Goal: Task Accomplishment & Management: Manage account settings

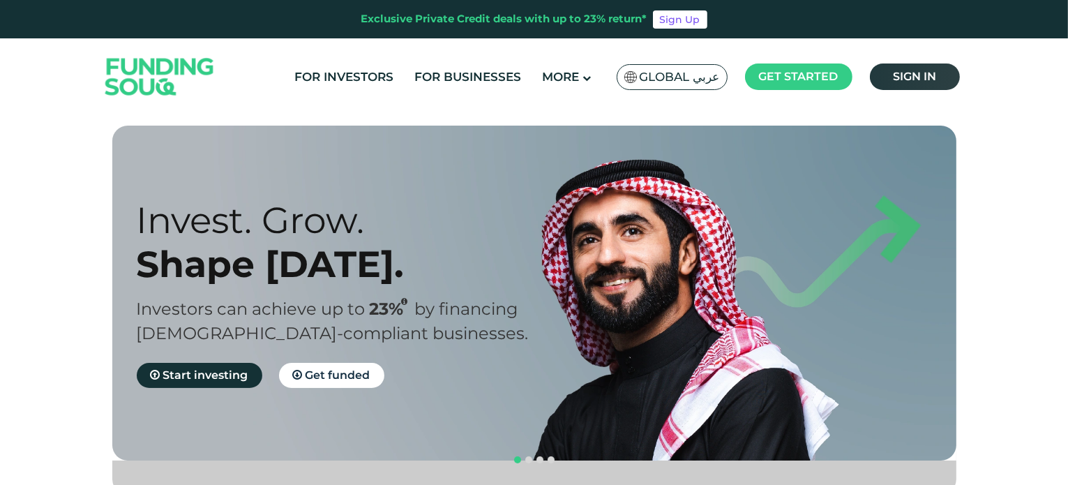
click at [912, 73] on span "Sign in" at bounding box center [914, 76] width 43 height 13
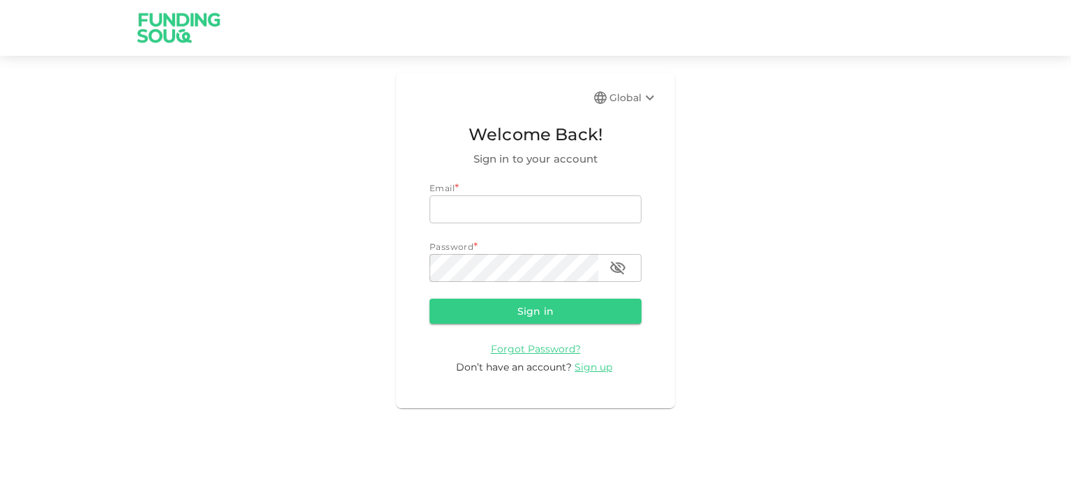
click at [518, 225] on div "Email * email email Password * password password" at bounding box center [536, 231] width 212 height 100
click at [518, 215] on input "email" at bounding box center [536, 209] width 212 height 28
type input "[EMAIL_ADDRESS][DOMAIN_NAME]"
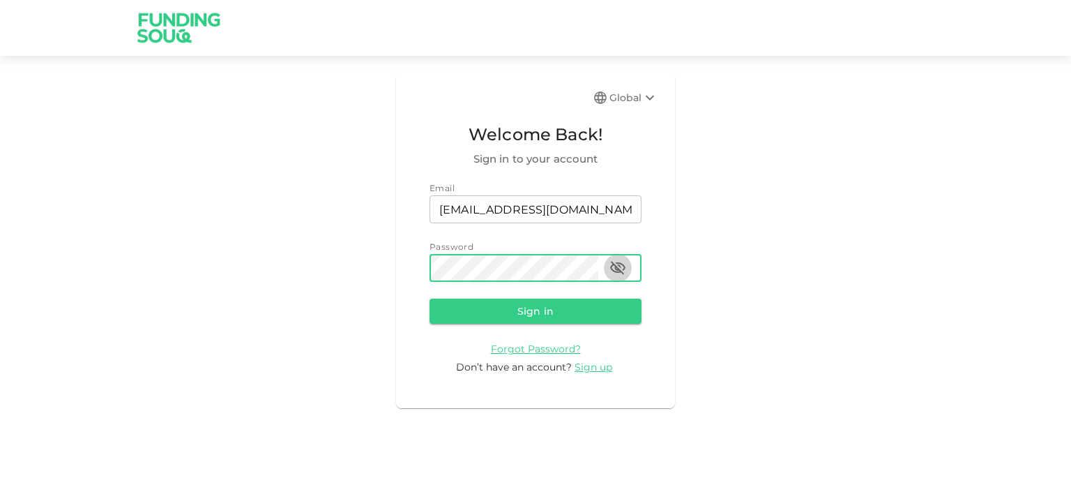
click at [618, 268] on icon "button" at bounding box center [617, 267] width 15 height 13
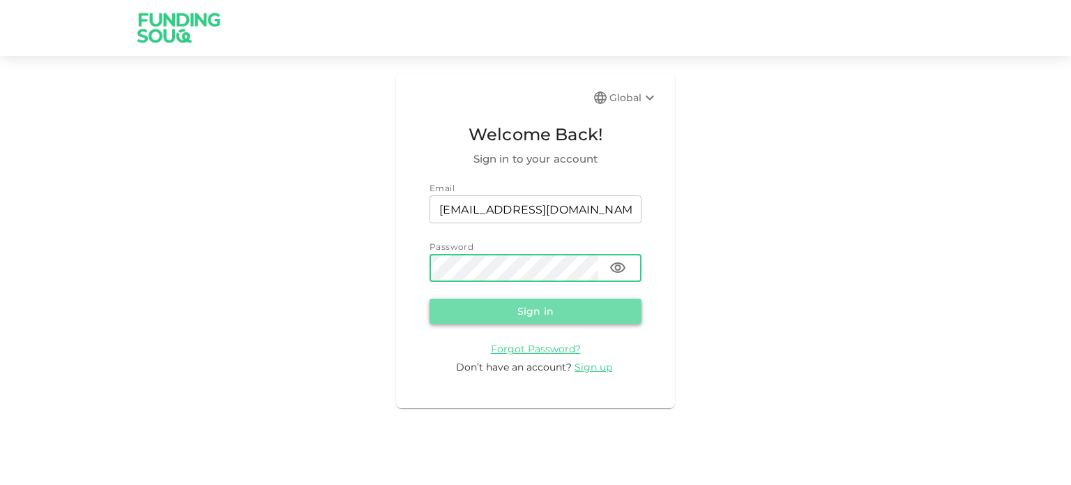
click at [547, 315] on button "Sign in" at bounding box center [536, 310] width 212 height 25
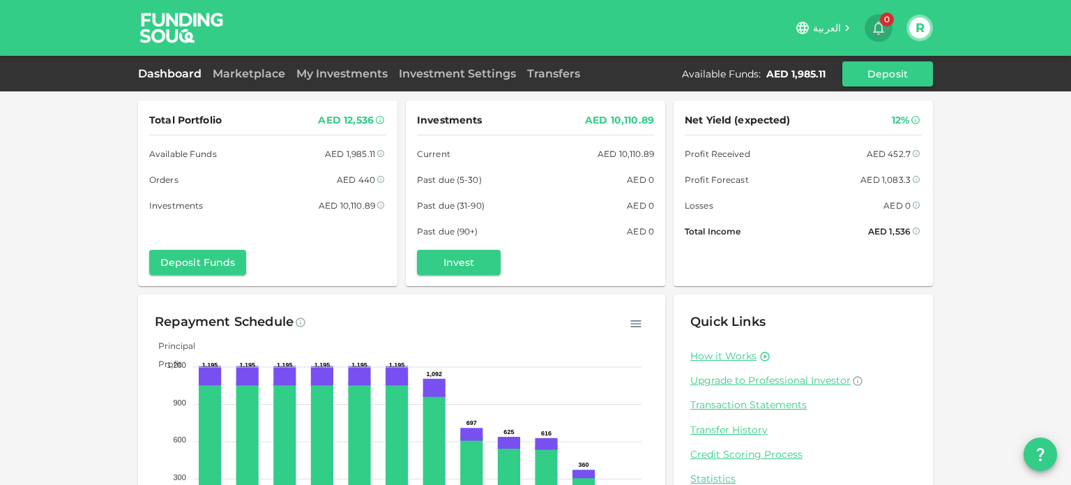
click at [884, 23] on span "0" at bounding box center [887, 20] width 14 height 14
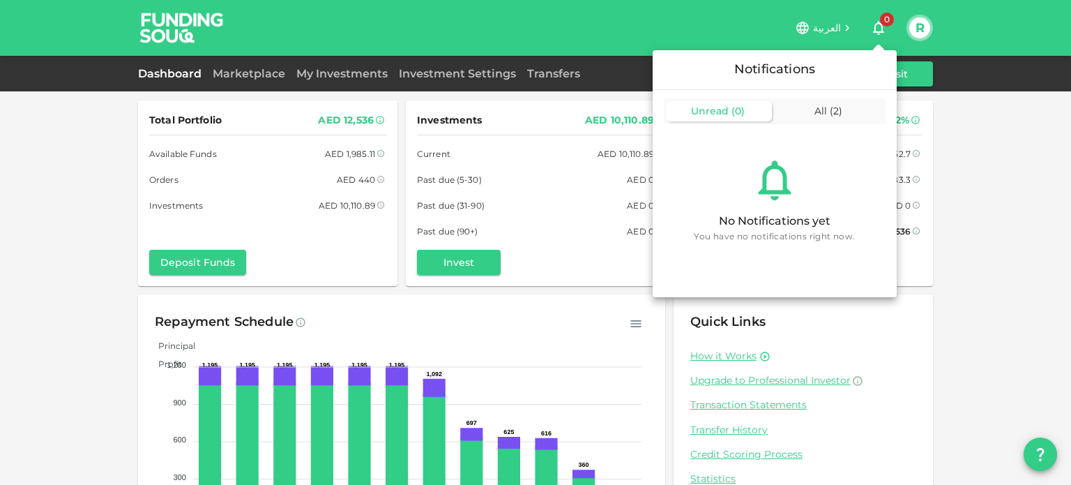
click at [1021, 296] on div at bounding box center [535, 242] width 1071 height 485
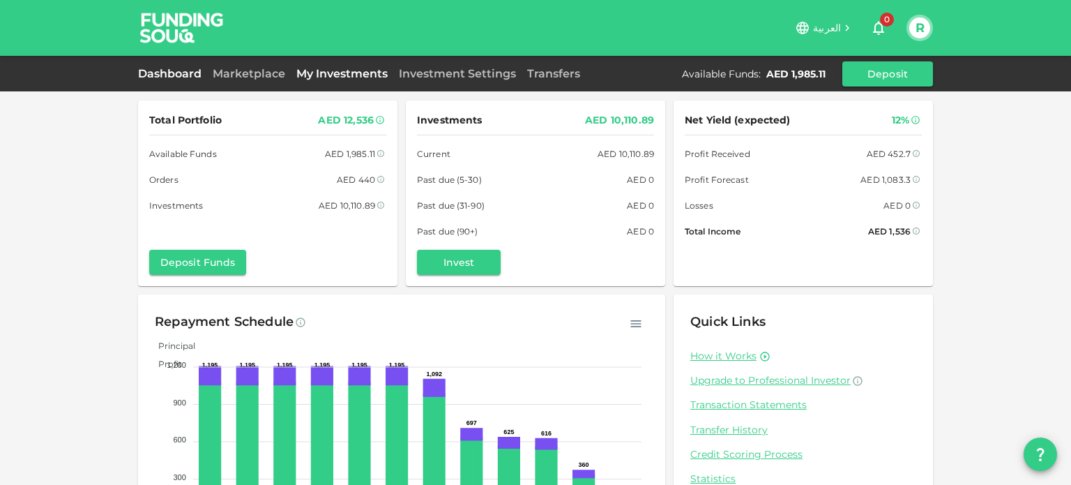
click at [335, 73] on link "My Investments" at bounding box center [342, 73] width 102 height 13
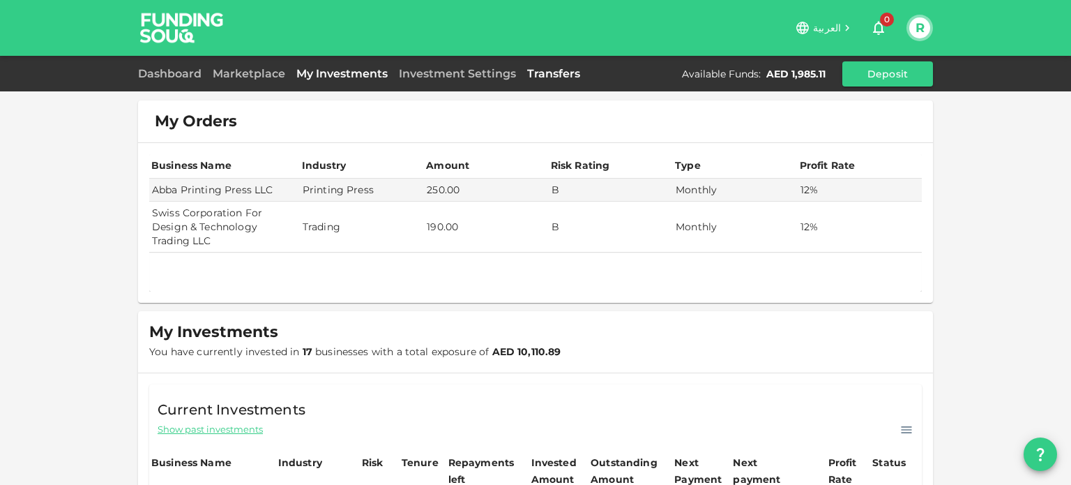
click at [557, 75] on link "Transfers" at bounding box center [554, 73] width 64 height 13
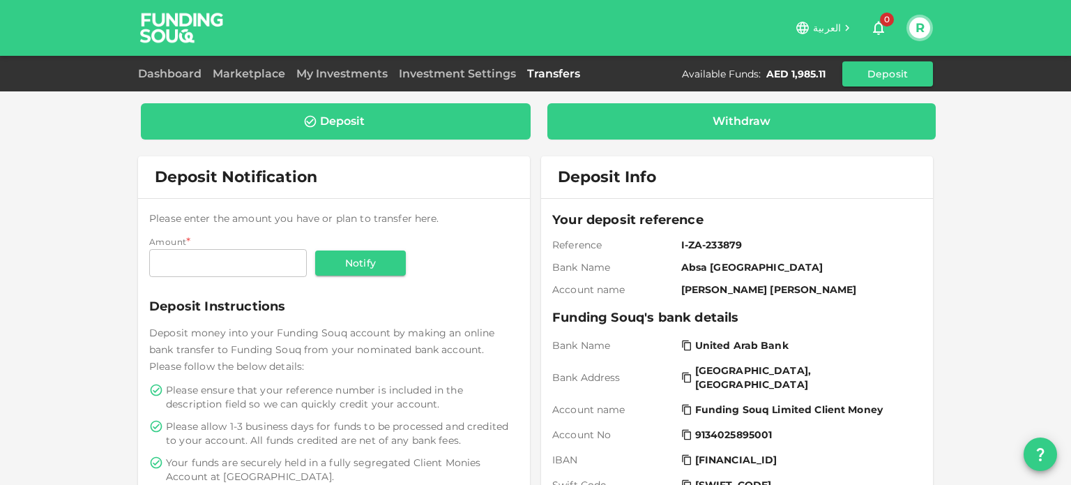
click at [729, 128] on div "Withdraw" at bounding box center [741, 121] width 389 height 36
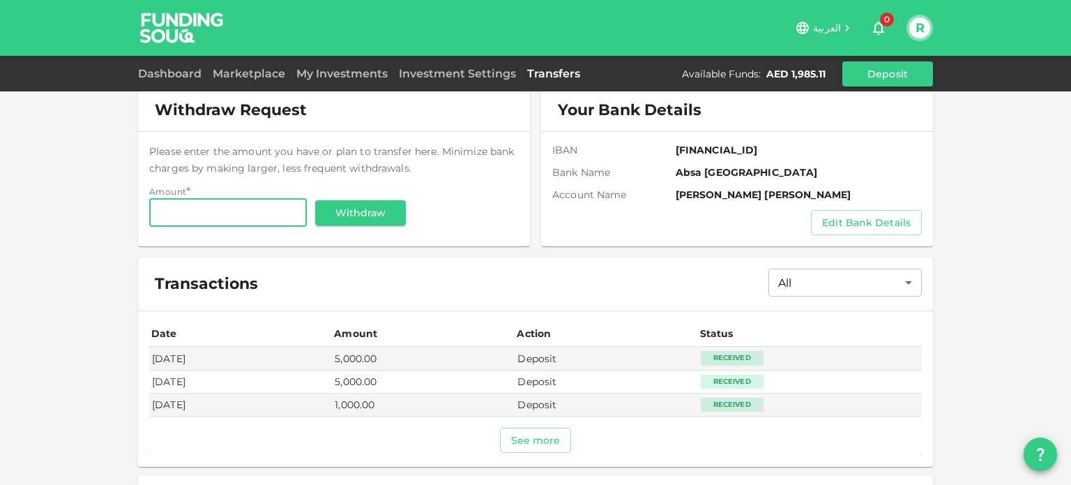
scroll to position [100, 0]
